Goal: Task Accomplishment & Management: Manage account settings

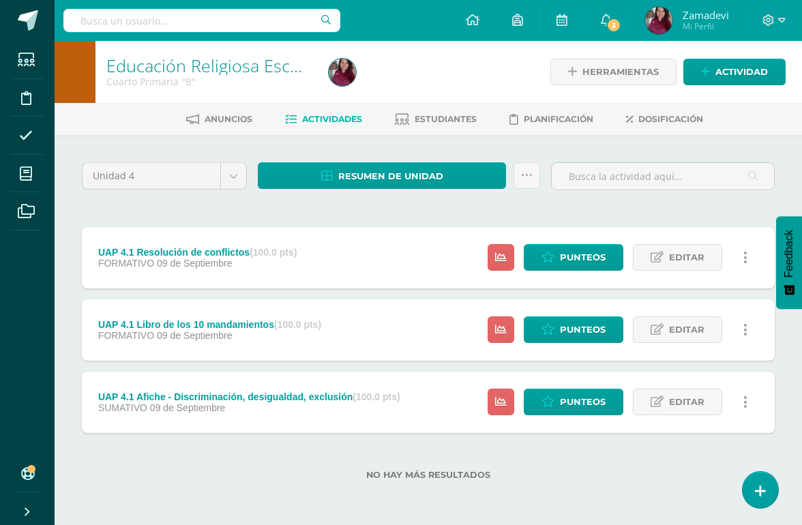
click at [446, 118] on span "Estudiantes" at bounding box center [446, 119] width 62 height 10
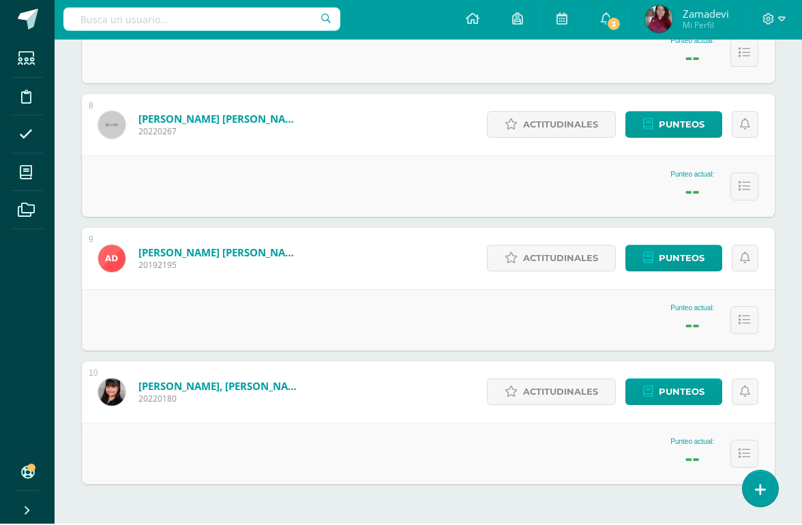
scroll to position [1137, 0]
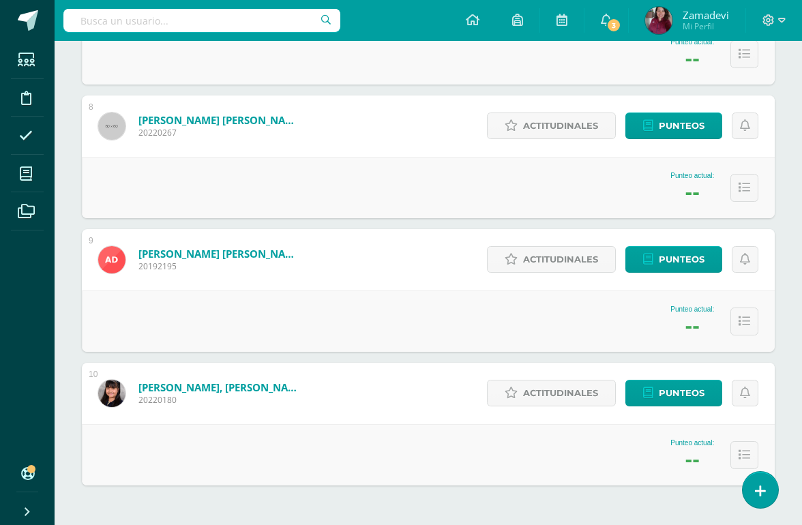
click at [672, 388] on span "Punteos" at bounding box center [682, 393] width 46 height 25
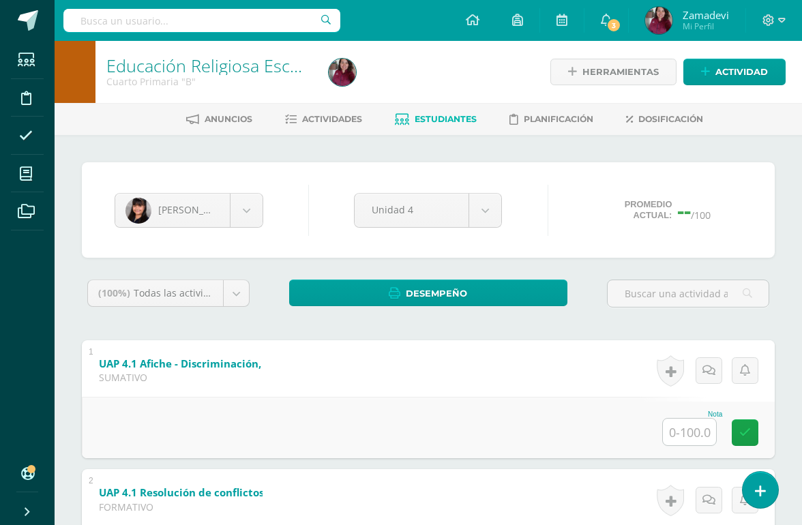
click at [479, 205] on body "Estudiantes Disciplina Asistencia Mis cursos Archivos Soporte Centro de ayuda Ú…" at bounding box center [401, 404] width 802 height 808
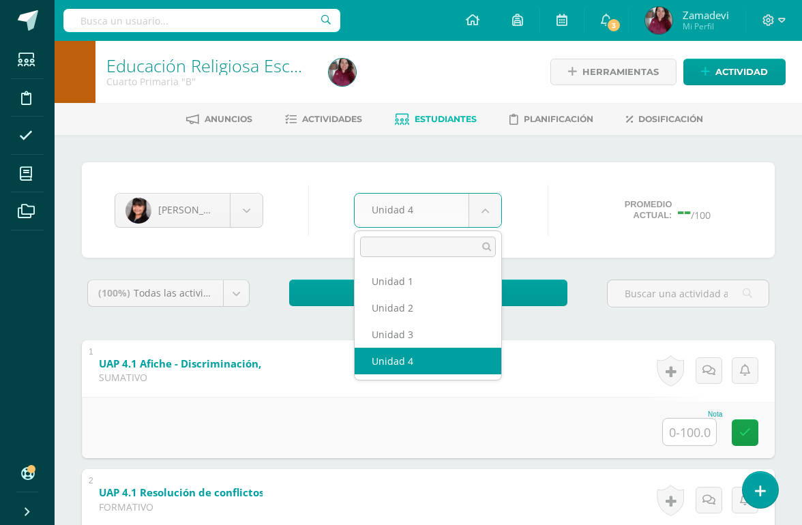
scroll to position [0, 27]
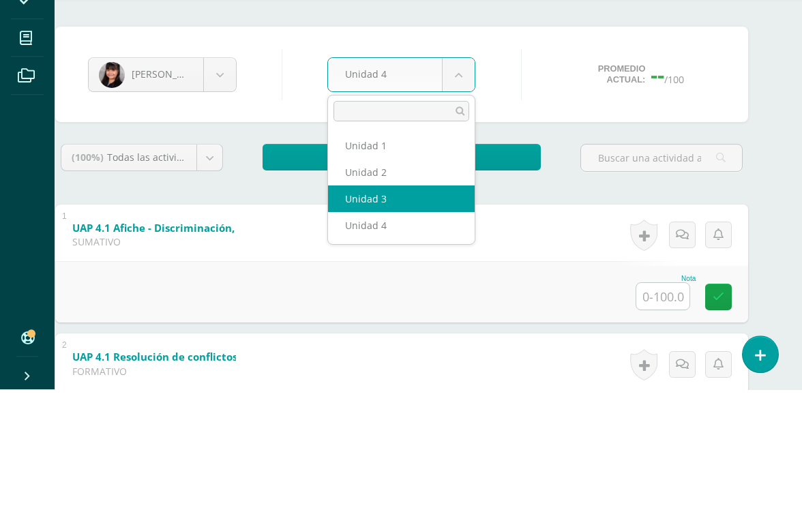
select select "Unidad 3"
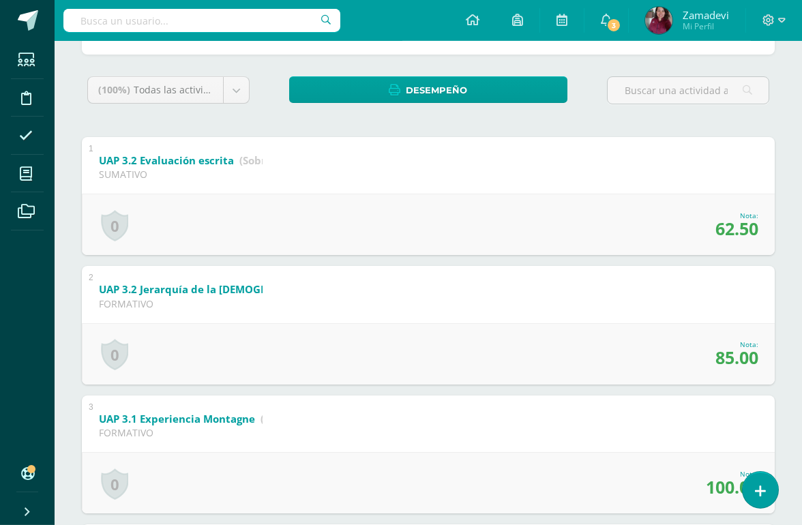
scroll to position [205, 0]
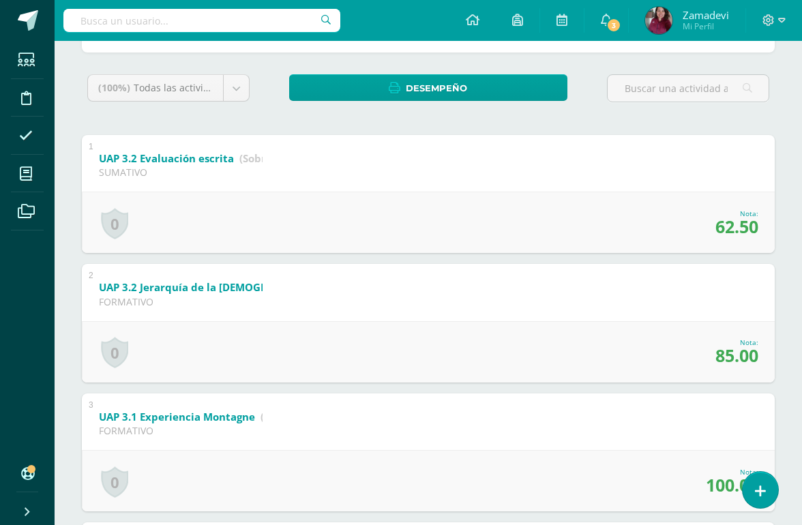
click at [736, 231] on span "62.50" at bounding box center [737, 226] width 43 height 23
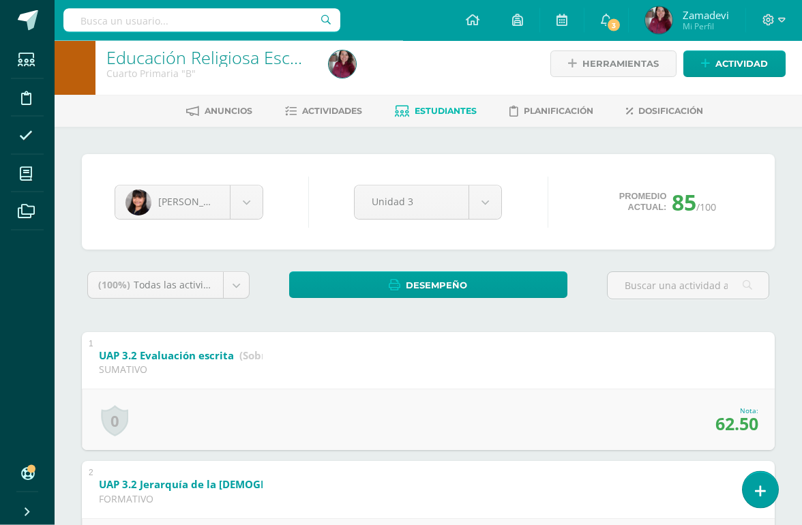
scroll to position [1, 0]
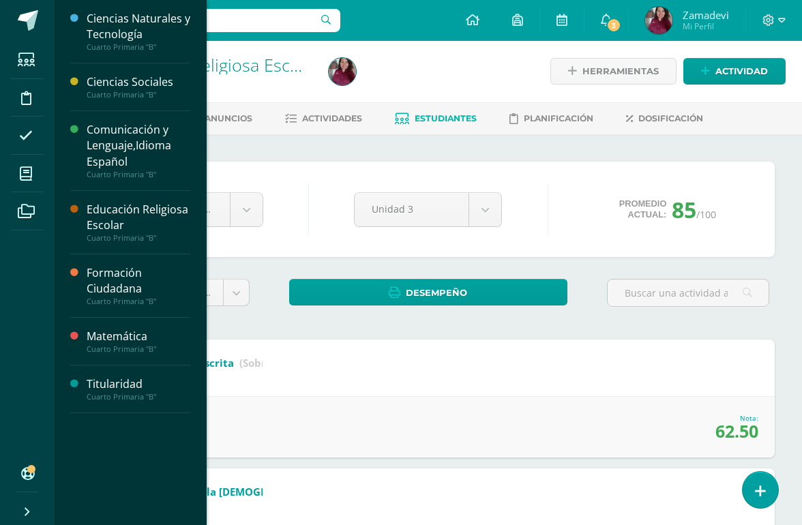
click at [11, 179] on span at bounding box center [26, 173] width 31 height 31
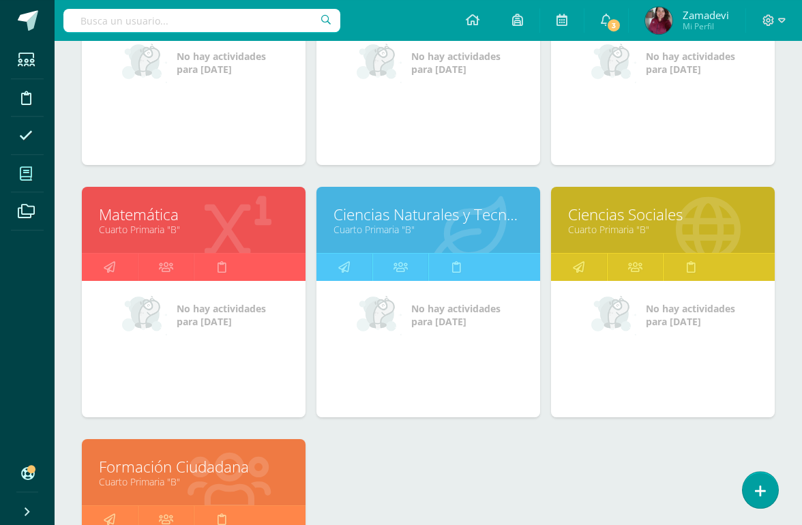
scroll to position [319, 0]
click at [143, 468] on link "Formación Ciudadana" at bounding box center [194, 466] width 190 height 21
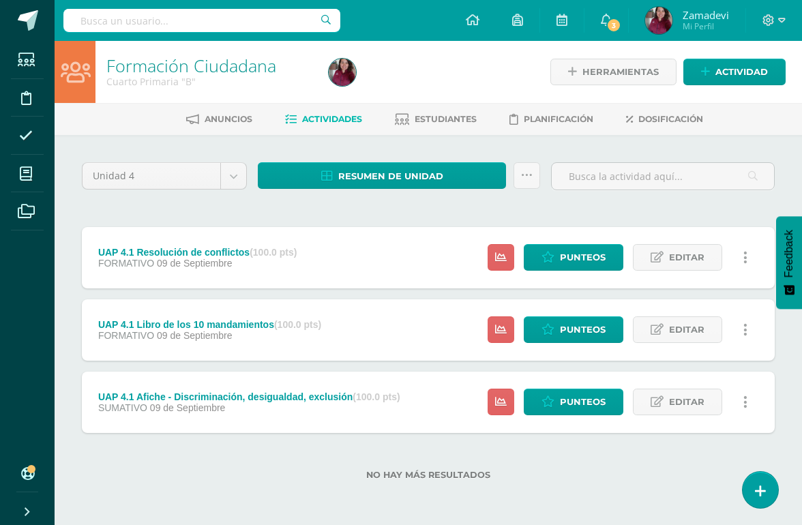
click at [457, 110] on link "Estudiantes" at bounding box center [436, 119] width 82 height 22
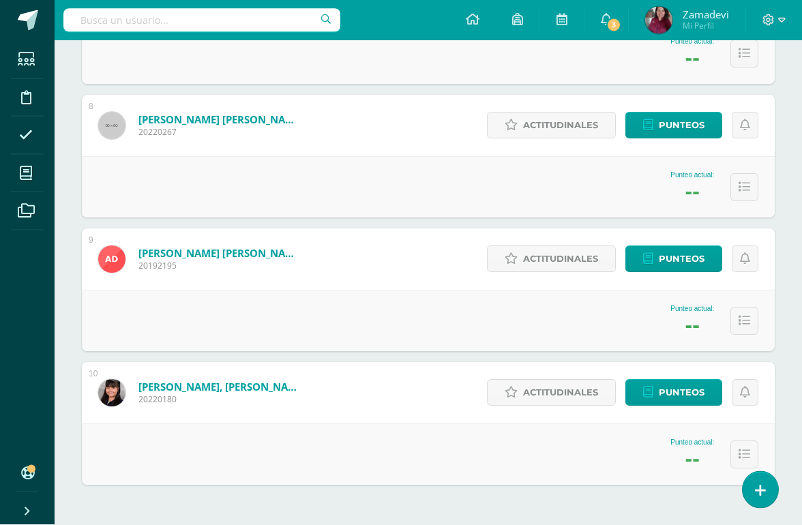
scroll to position [1137, 0]
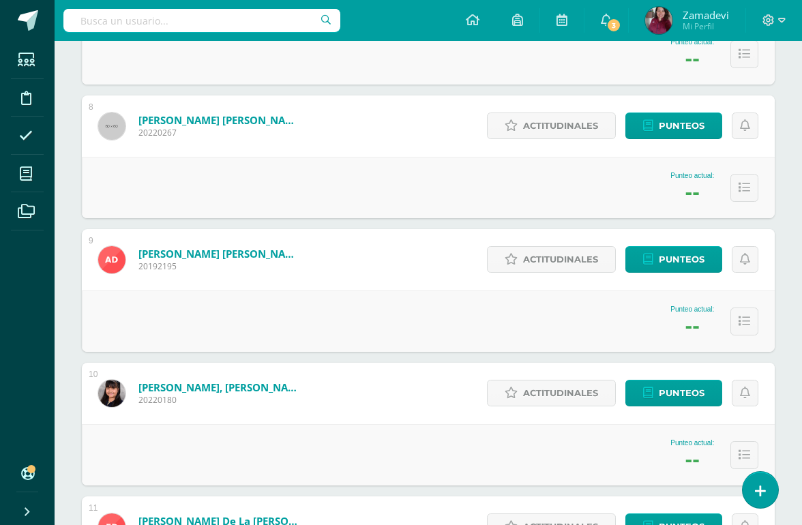
click at [667, 394] on span "Punteos" at bounding box center [682, 393] width 46 height 25
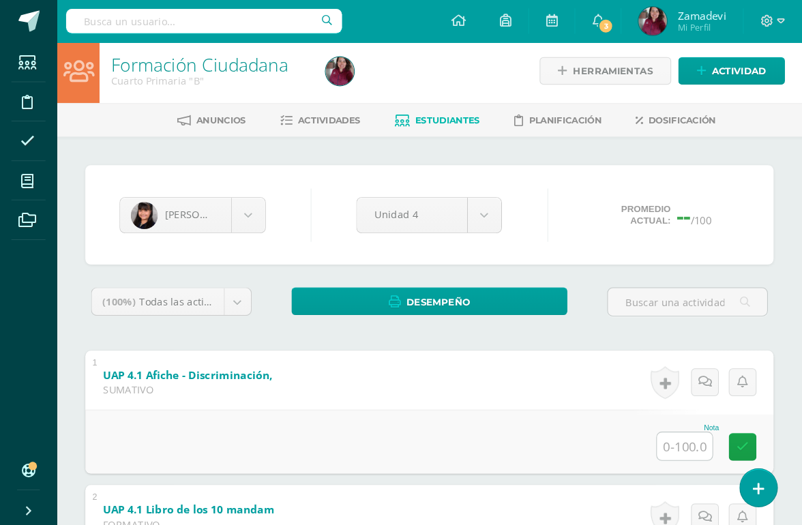
scroll to position [6, 0]
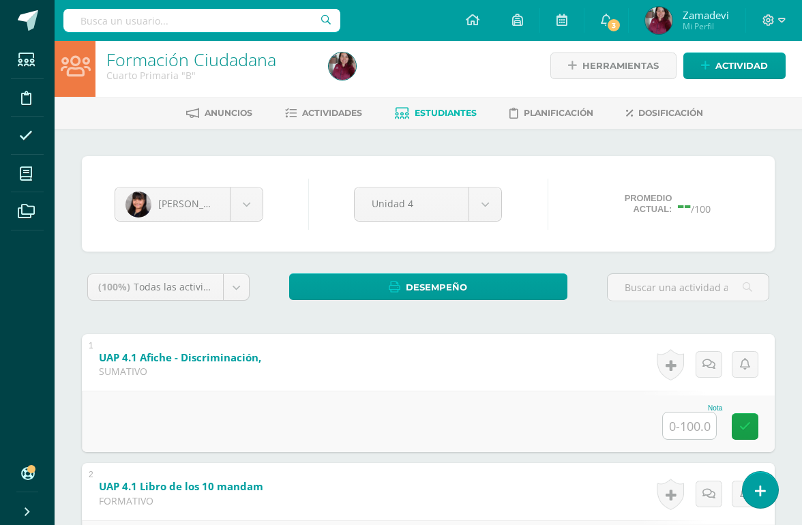
click at [483, 199] on body "Estudiantes Disciplina Asistencia Mis cursos Archivos Soporte Centro de ayuda Ú…" at bounding box center [401, 398] width 802 height 808
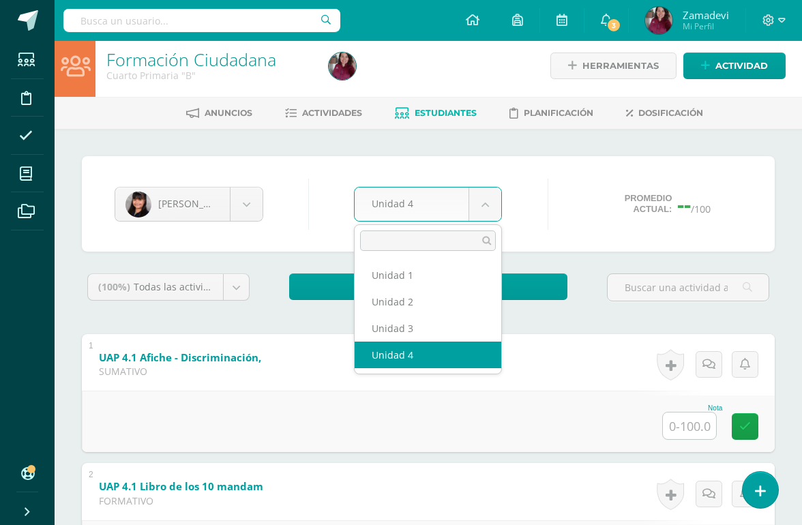
scroll to position [6, 27]
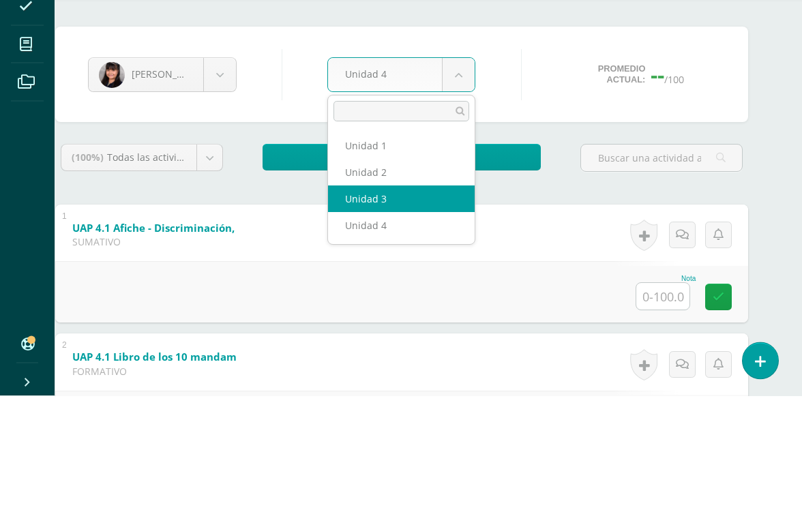
select select "Unidad 3"
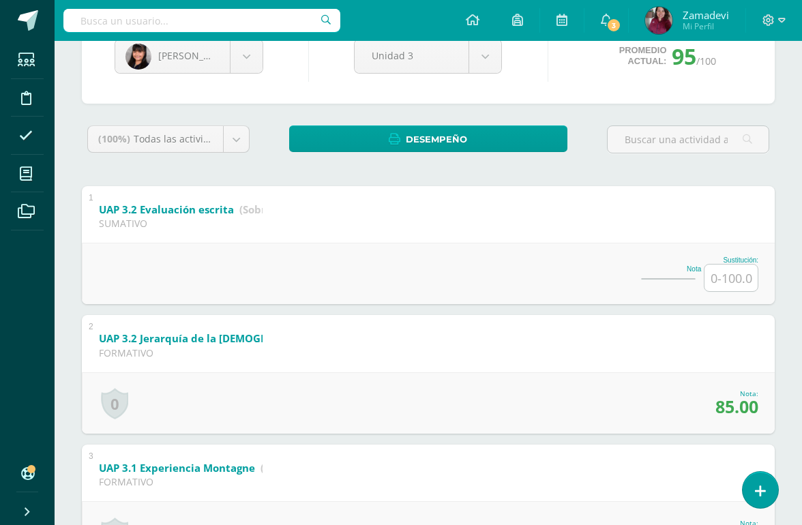
scroll to position [156, 0]
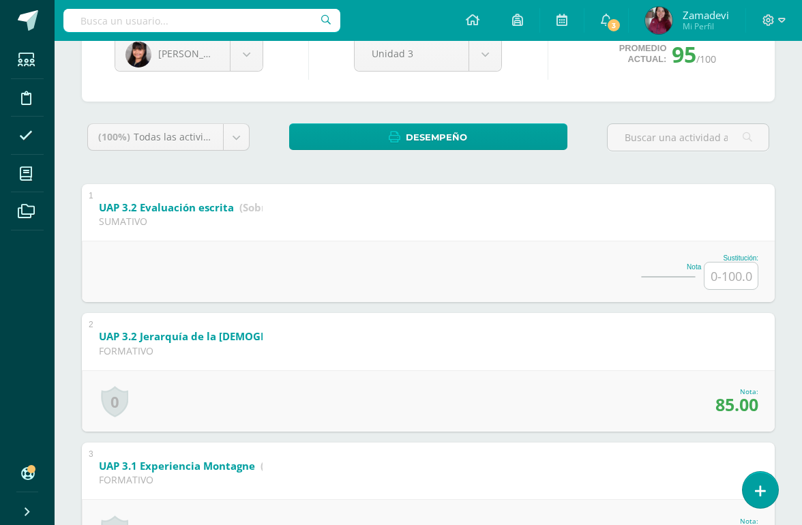
click at [736, 282] on input "text" at bounding box center [731, 276] width 53 height 27
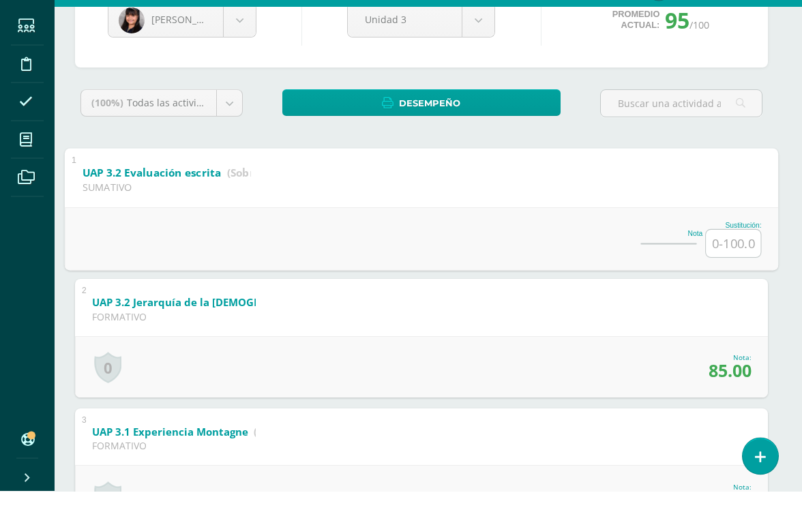
scroll to position [156, 32]
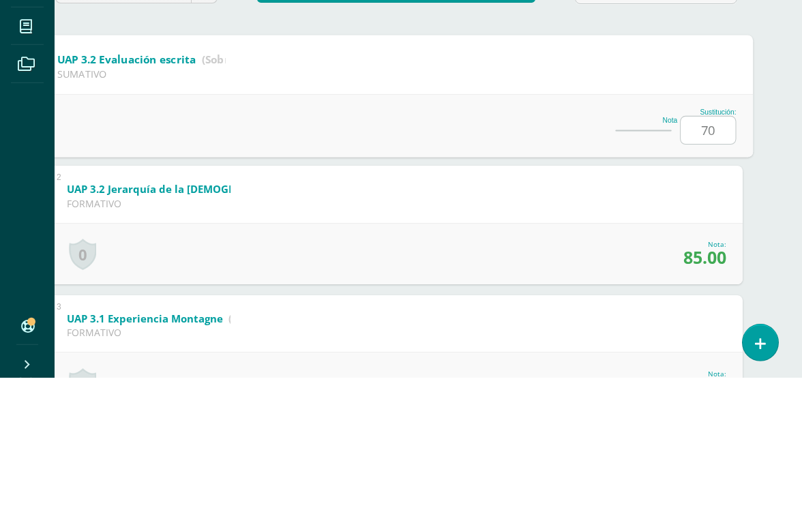
type input "70"
click at [736, 167] on div "Angelli Dávila Sofía Alonzo Eliam Barillas Javier Barrera Fernando Batres Thiag…" at bounding box center [397, 380] width 748 height 802
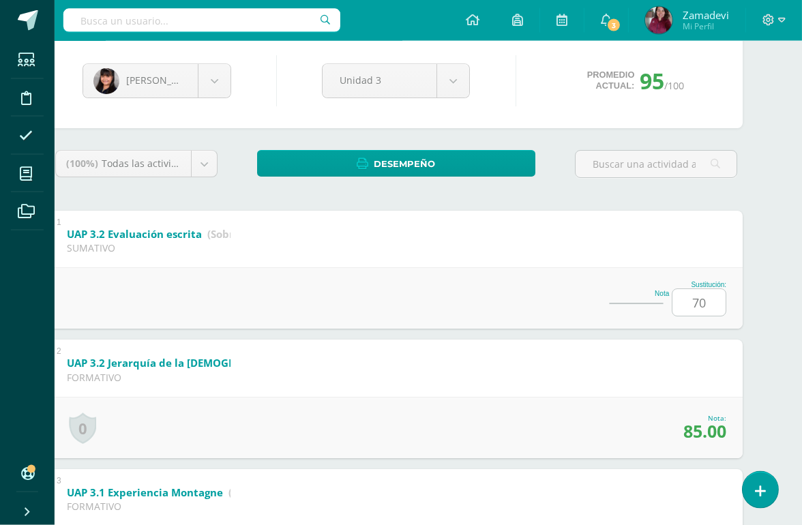
scroll to position [136, 33]
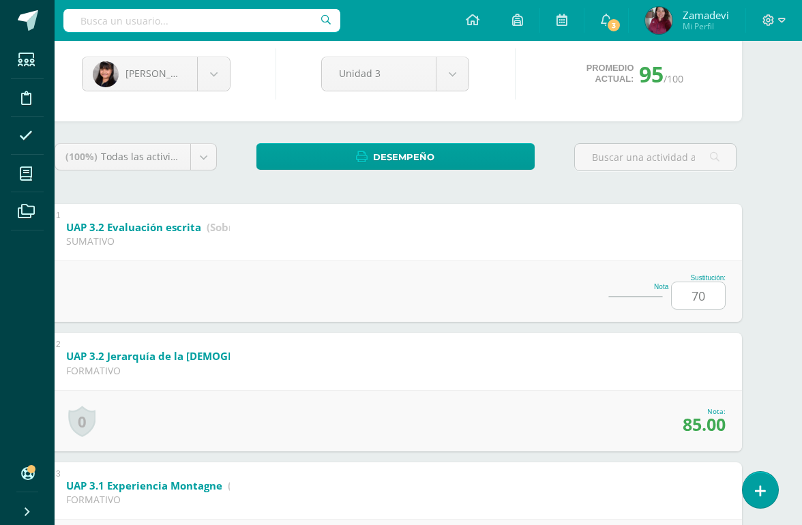
click at [720, 356] on div "2 UAP 3.2 Jerarquía de la Iglesia Católica (Sobre 100.0) FORMATIVO Nota 85.00 0…" at bounding box center [395, 392] width 693 height 119
click at [706, 436] on span "85.00" at bounding box center [704, 424] width 43 height 23
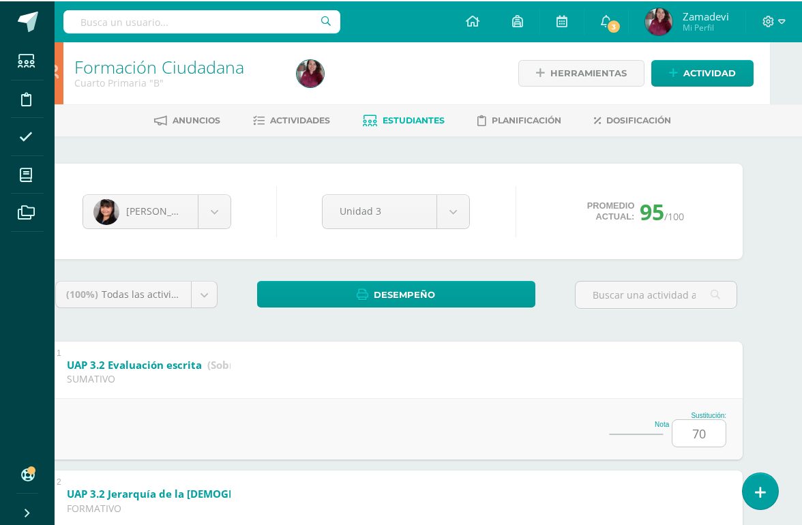
scroll to position [0, 33]
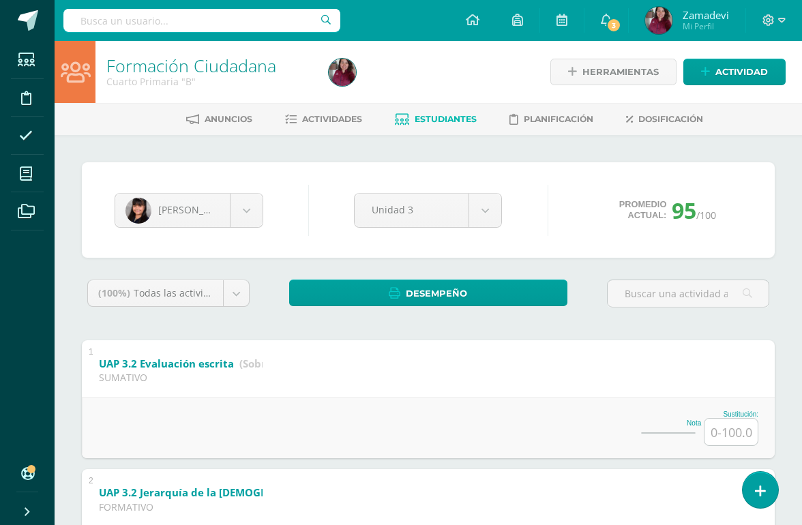
click at [11, 184] on span at bounding box center [26, 173] width 31 height 31
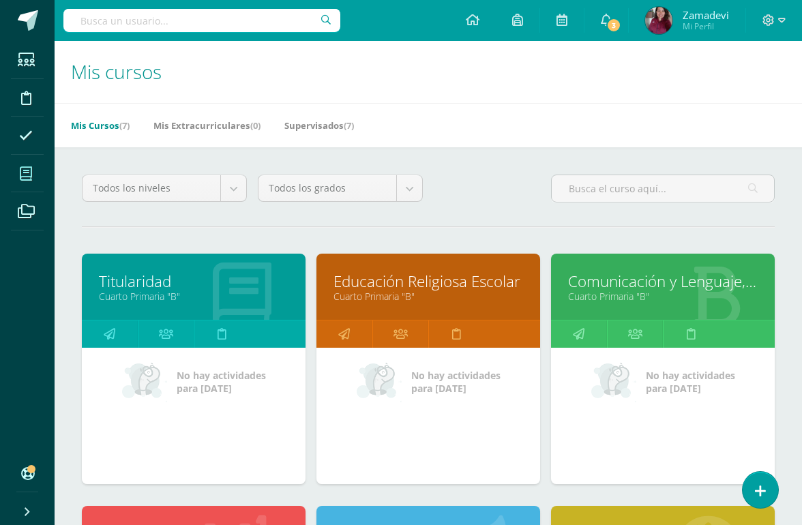
click at [457, 289] on link "Educación Religiosa Escolar" at bounding box center [429, 281] width 190 height 21
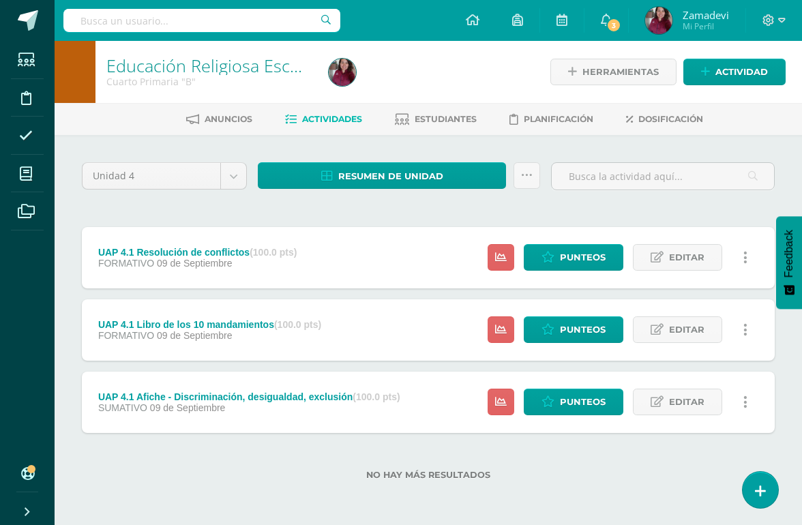
click at [443, 119] on span "Estudiantes" at bounding box center [446, 119] width 62 height 10
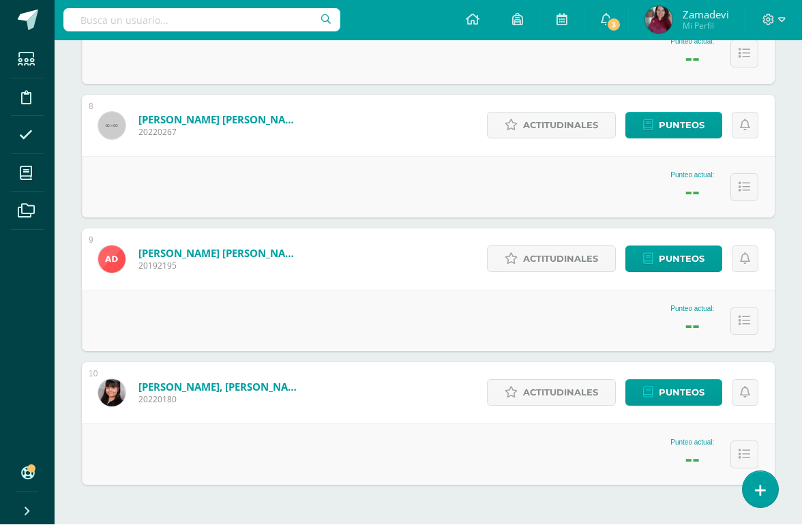
scroll to position [1137, 0]
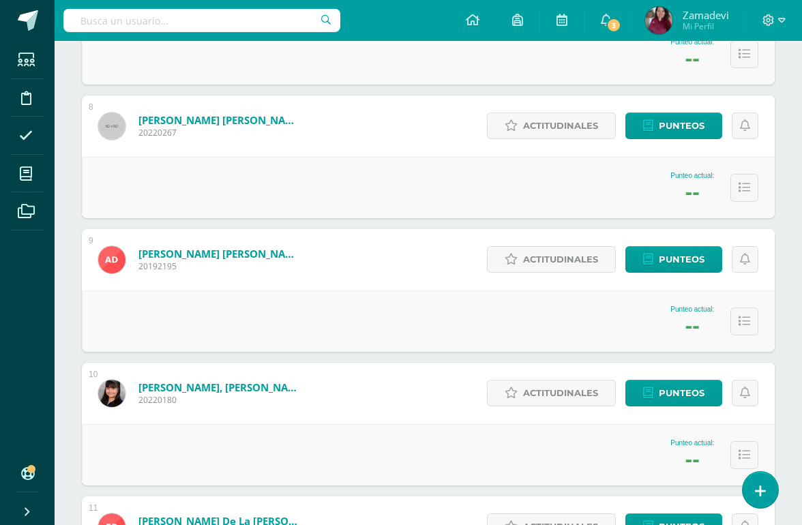
click at [675, 397] on span "Punteos" at bounding box center [682, 393] width 46 height 25
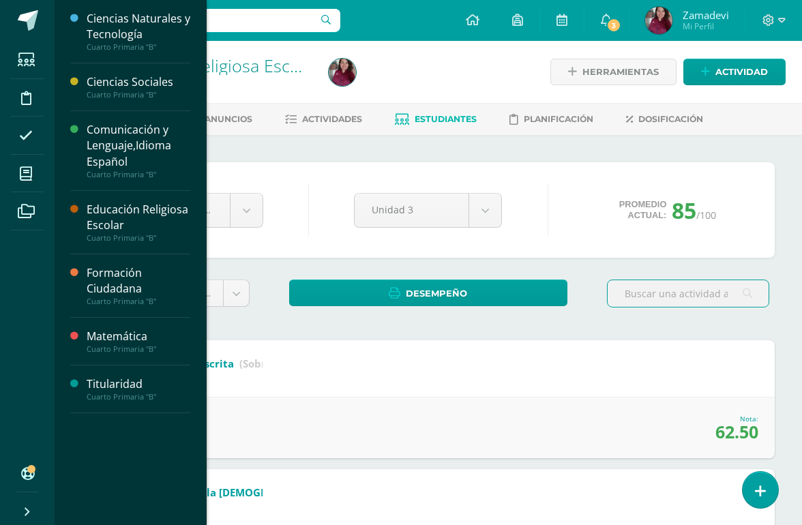
click at [12, 173] on span at bounding box center [26, 173] width 31 height 31
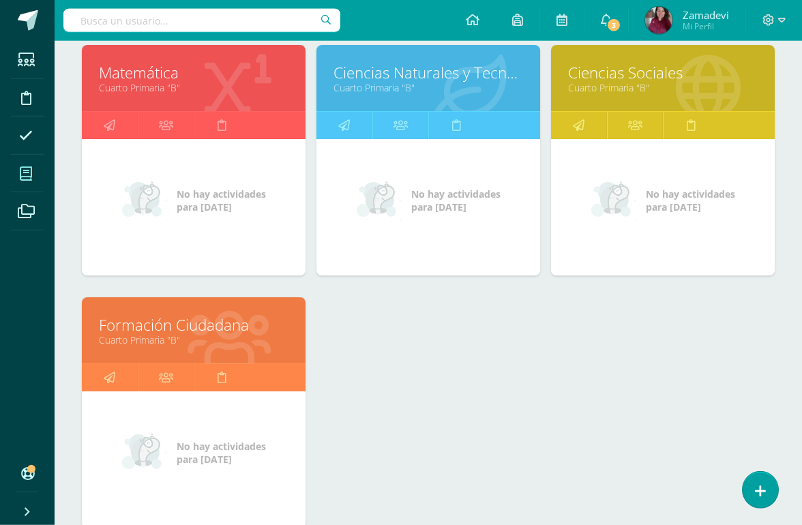
scroll to position [454, 0]
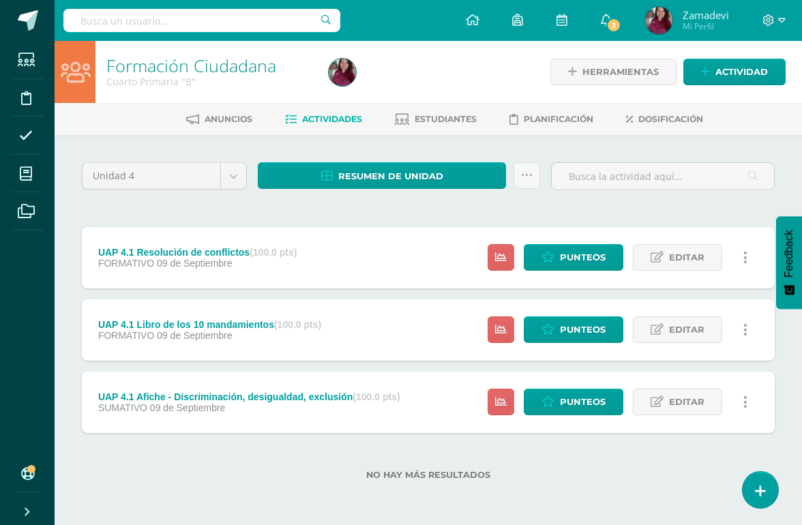
click at [455, 126] on link "Estudiantes" at bounding box center [436, 119] width 82 height 22
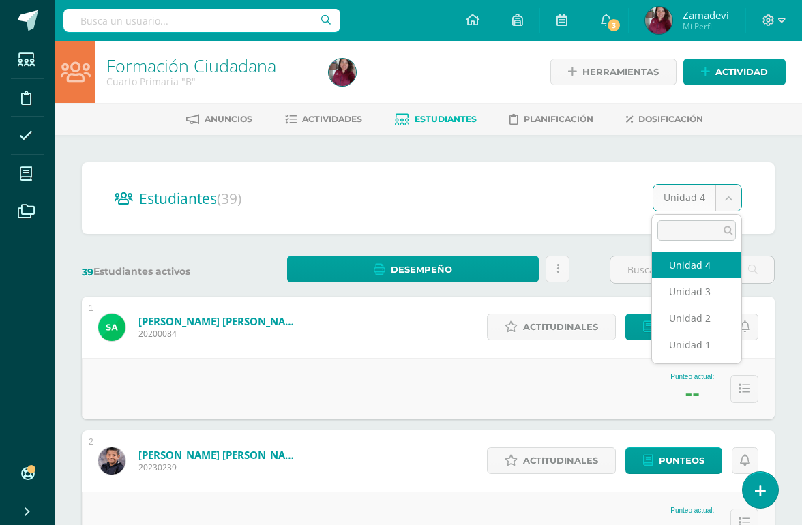
scroll to position [0, 32]
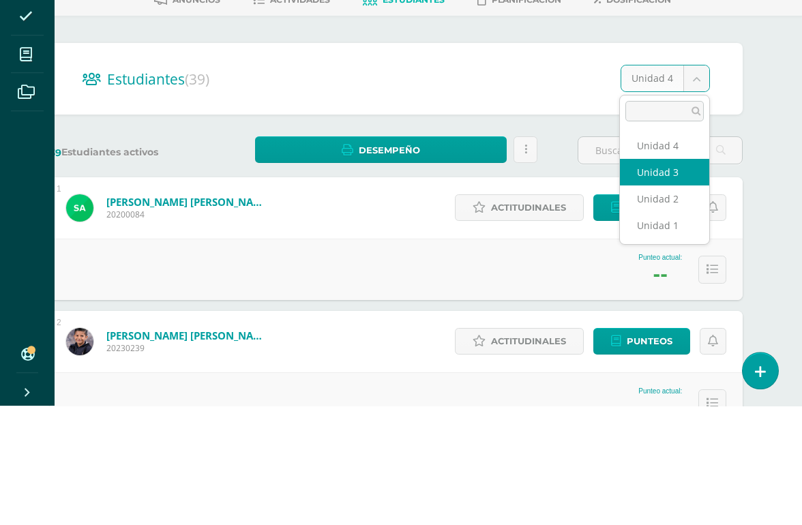
select select "/dashboard/teacher/section/6061/students/?unit=207708"
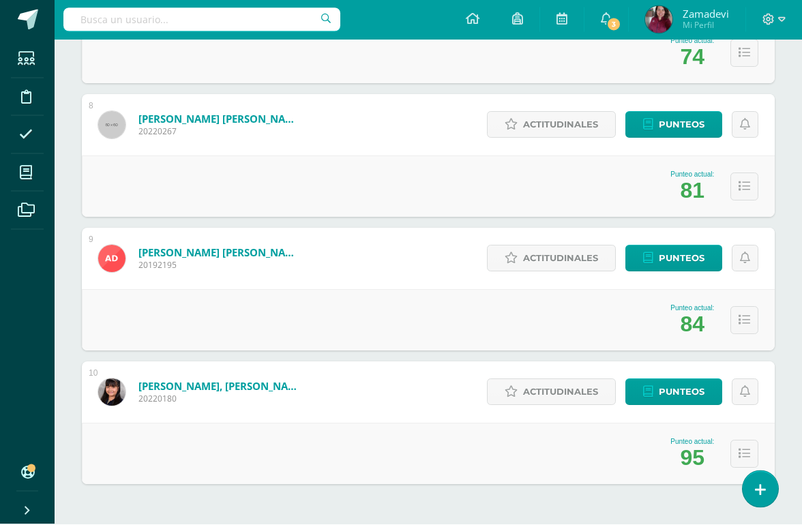
scroll to position [1137, 0]
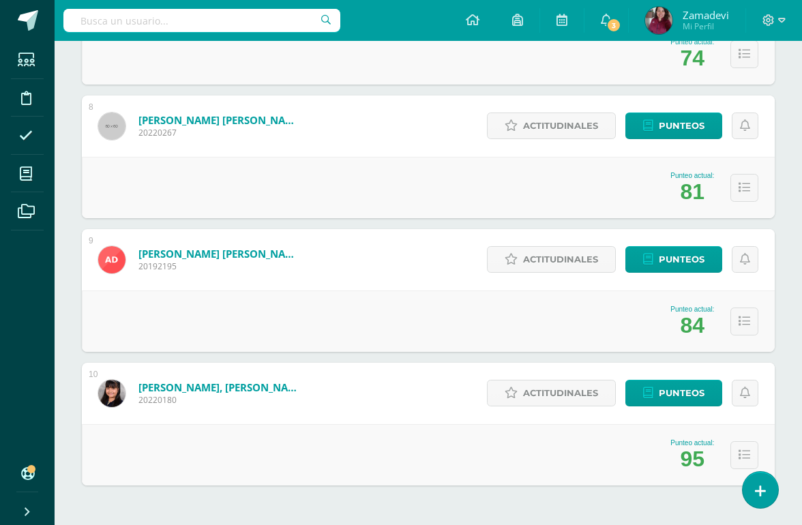
click at [676, 386] on span "Punteos" at bounding box center [682, 393] width 46 height 25
